Goal: Transaction & Acquisition: Subscribe to service/newsletter

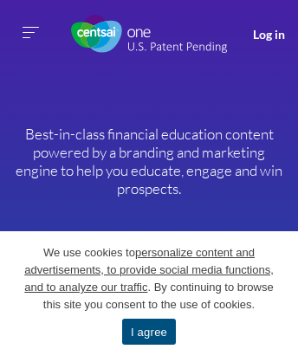
click at [148, 331] on link "I agree" at bounding box center [149, 331] width 54 height 26
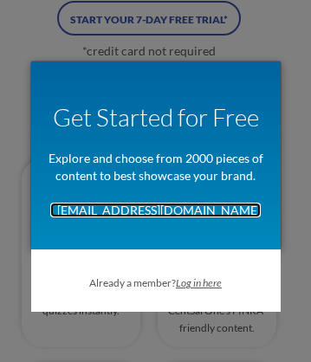
click at [155, 209] on link "[EMAIL_ADDRESS][DOMAIN_NAME]" at bounding box center [155, 209] width 210 height 15
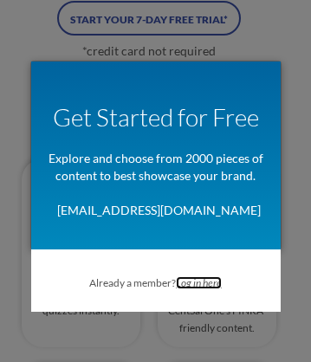
click at [199, 282] on link "Log in here" at bounding box center [199, 282] width 46 height 13
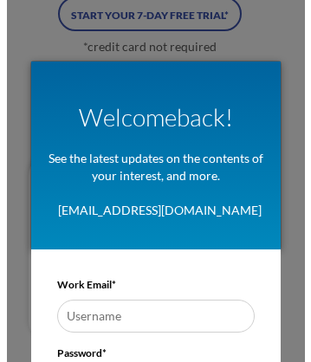
scroll to position [1832, 0]
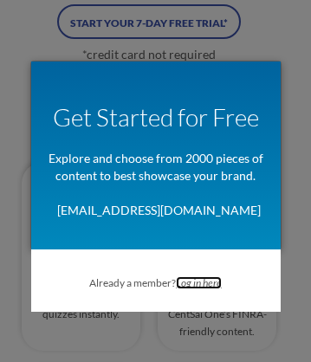
click at [199, 282] on link "Log in here" at bounding box center [199, 282] width 46 height 13
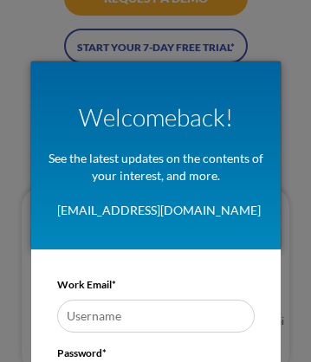
scroll to position [266, 0]
